Goal: Find specific page/section: Find specific page/section

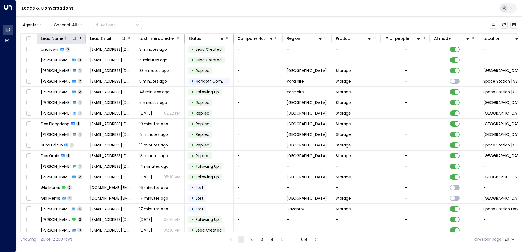
click at [76, 39] on icon at bounding box center [74, 38] width 4 height 4
type input "********"
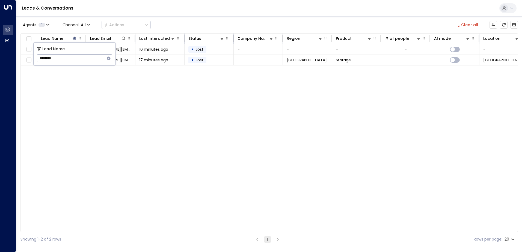
click at [113, 107] on div "Lead Name Lead Email Last Interacted Status Company Name Region Product # of pe…" at bounding box center [268, 132] width 497 height 199
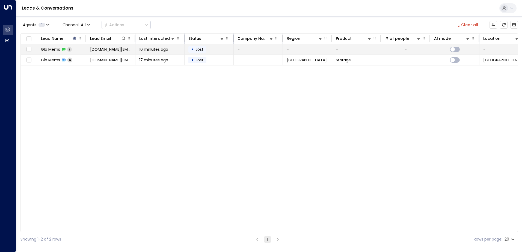
click at [62, 52] on div "Glo Mems 2" at bounding box center [56, 49] width 31 height 5
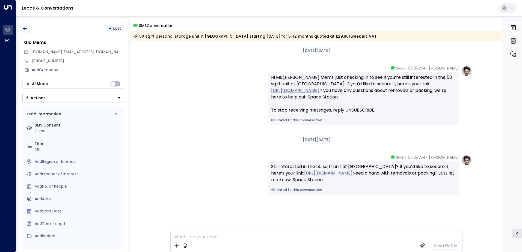
click at [21, 29] on button "button" at bounding box center [25, 28] width 10 height 10
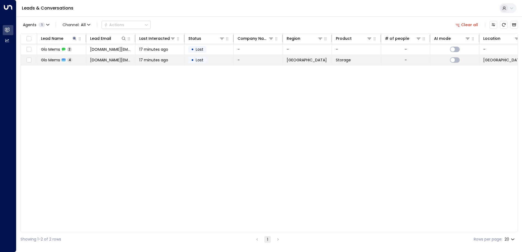
click at [50, 59] on span "Glo Mems" at bounding box center [50, 59] width 19 height 5
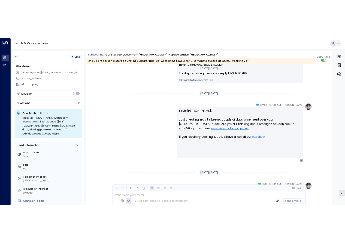
scroll to position [752, 0]
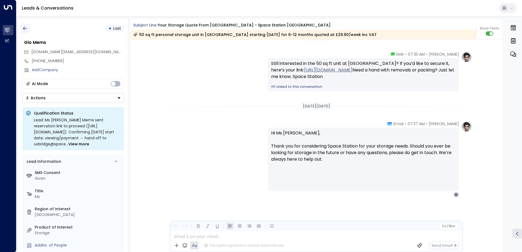
click at [22, 28] on icon "button" at bounding box center [24, 28] width 5 height 5
